Goal: Task Accomplishment & Management: Use online tool/utility

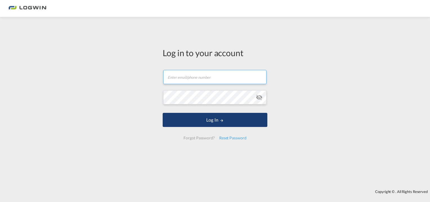
type input "[PERSON_NAME][EMAIL_ADDRESS][PERSON_NAME][DOMAIN_NAME]"
click at [219, 118] on button "Log In" at bounding box center [215, 120] width 105 height 14
